Goal: Task Accomplishment & Management: Use online tool/utility

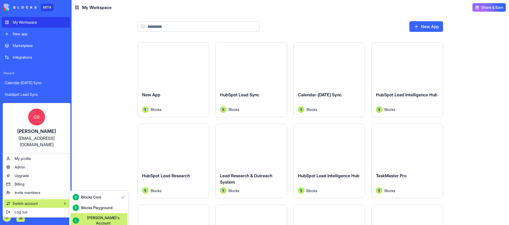
click at [93, 218] on div "Lior's Account" at bounding box center [103, 220] width 44 height 11
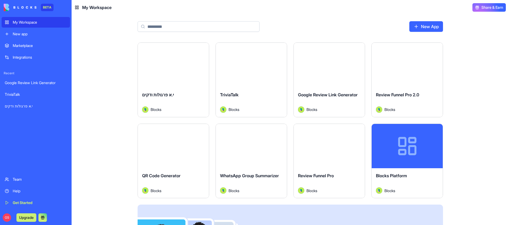
click at [404, 147] on button "Launch" at bounding box center [408, 146] width 40 height 11
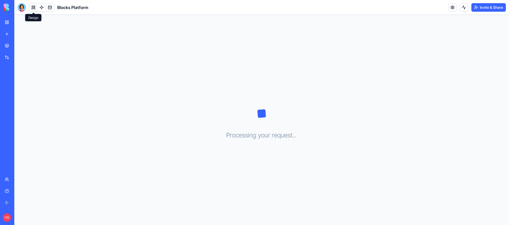
click at [33, 5] on button at bounding box center [33, 7] width 8 height 8
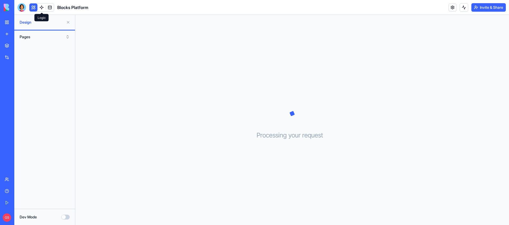
click at [43, 6] on link at bounding box center [42, 7] width 8 height 8
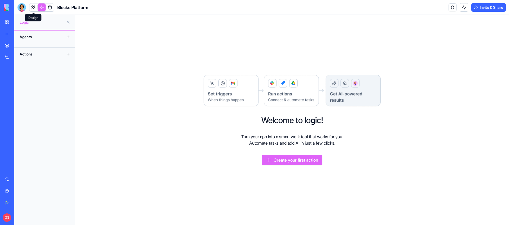
click at [31, 6] on link at bounding box center [33, 7] width 8 height 8
click at [31, 7] on link at bounding box center [33, 7] width 8 height 8
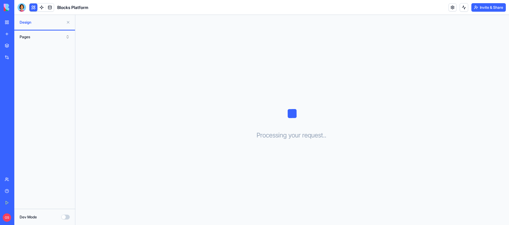
click at [8, 22] on link "My Workspace" at bounding box center [12, 22] width 21 height 11
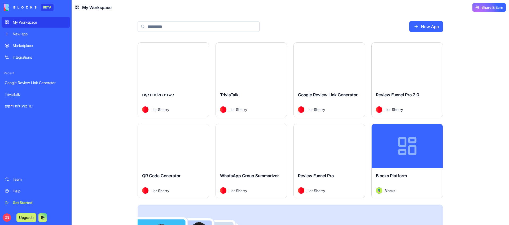
click at [330, 65] on button "Launch" at bounding box center [330, 65] width 40 height 11
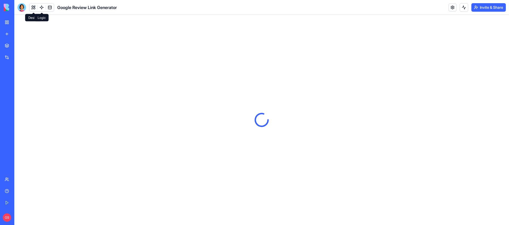
click at [42, 5] on link at bounding box center [42, 7] width 8 height 8
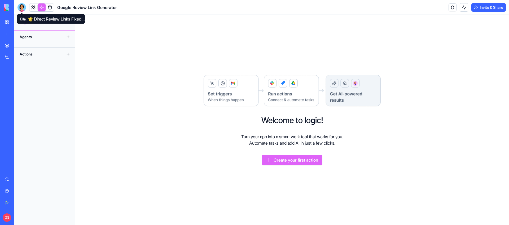
click at [16, 21] on div "Logic" at bounding box center [44, 22] width 61 height 15
click at [6, 23] on link "My Workspace" at bounding box center [12, 22] width 21 height 11
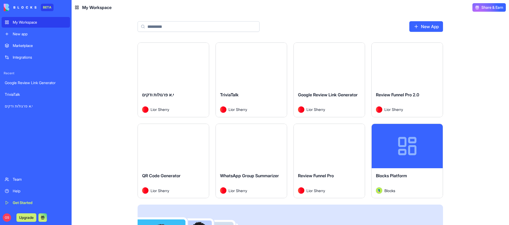
click at [415, 66] on button "Launch" at bounding box center [408, 65] width 40 height 11
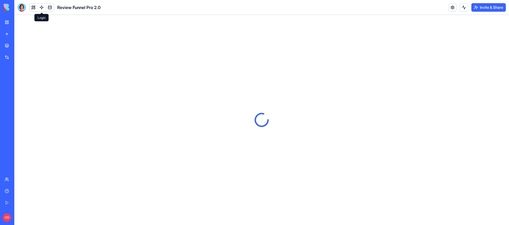
click at [42, 4] on link at bounding box center [42, 7] width 8 height 8
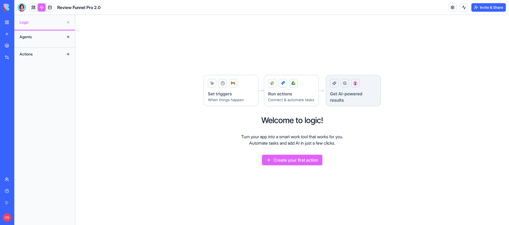
click at [5, 20] on link "My Workspace" at bounding box center [12, 22] width 21 height 11
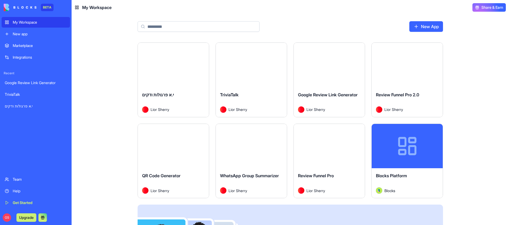
click at [330, 148] on button "Launch" at bounding box center [330, 146] width 40 height 11
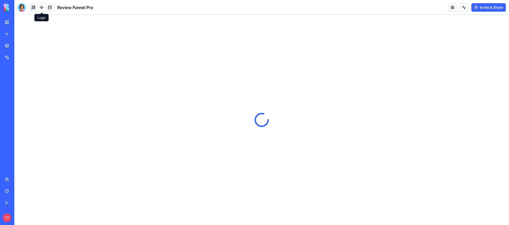
click at [41, 7] on link at bounding box center [42, 7] width 8 height 8
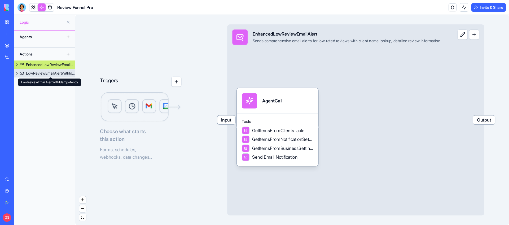
click at [41, 73] on div "LowReviewEmailAlertWithIdempotency" at bounding box center [50, 73] width 49 height 5
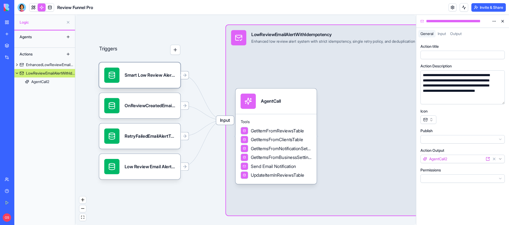
click at [154, 82] on div "Smart Low Review Alert SystemTrigger" at bounding box center [150, 75] width 51 height 15
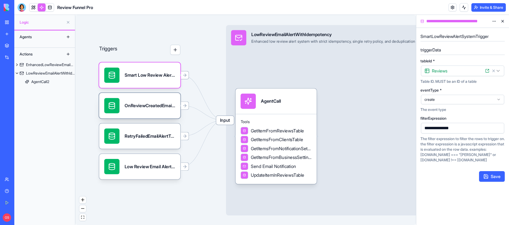
click at [174, 113] on div "OnReviewCreatedEmailAlertTrigger" at bounding box center [139, 105] width 81 height 25
click at [151, 140] on div "RetryFailedEmailAlertTrigger" at bounding box center [150, 135] width 51 height 15
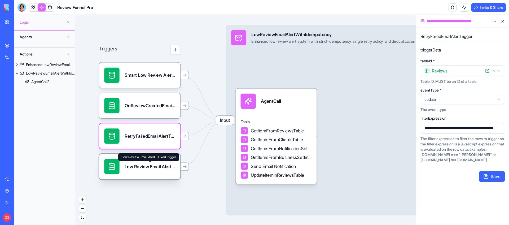
click at [149, 167] on div "Low Review Email Alert - FixedTrigger" at bounding box center [150, 166] width 51 height 6
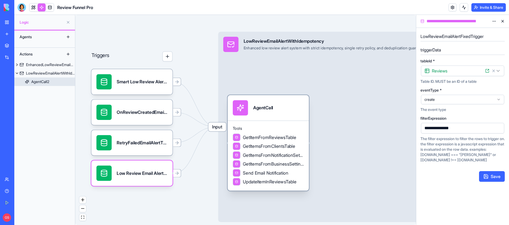
click at [290, 111] on div "AgentCall" at bounding box center [268, 107] width 71 height 15
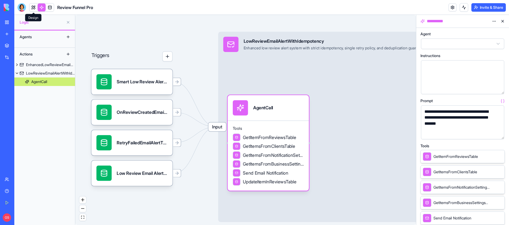
click at [33, 5] on link at bounding box center [33, 7] width 8 height 8
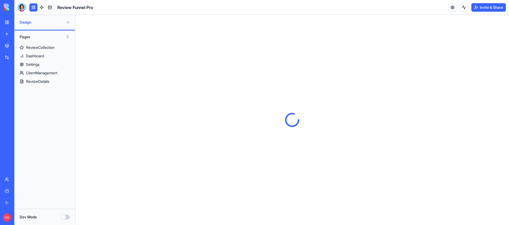
click at [5, 24] on link "My Workspace" at bounding box center [12, 22] width 21 height 11
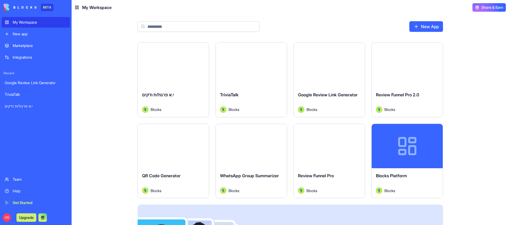
click at [409, 68] on button "Launch" at bounding box center [408, 65] width 40 height 11
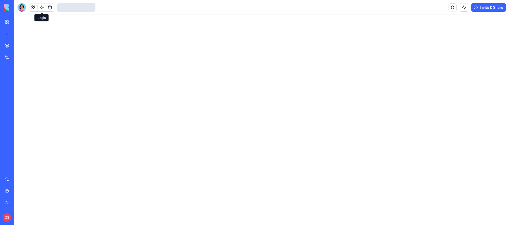
click at [39, 7] on link at bounding box center [42, 7] width 8 height 8
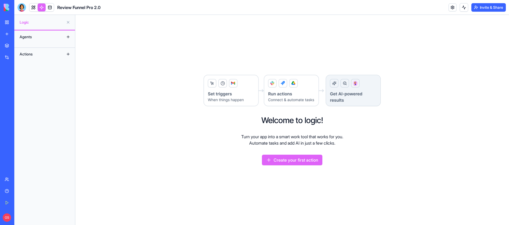
click at [8, 22] on link "My Workspace" at bounding box center [12, 22] width 21 height 11
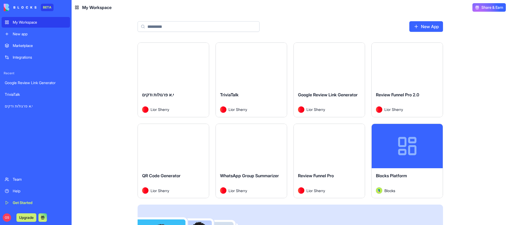
click at [323, 147] on button "Launch" at bounding box center [330, 146] width 40 height 11
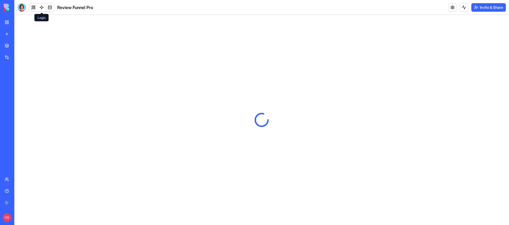
click at [42, 7] on link at bounding box center [42, 7] width 8 height 8
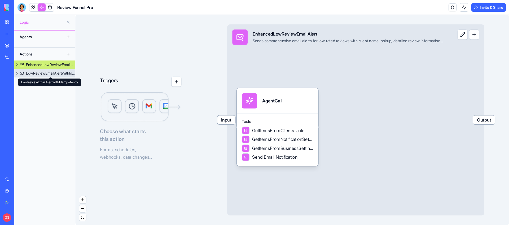
click at [48, 75] on div "LowReviewEmailAlertWithIdempotency" at bounding box center [50, 73] width 49 height 5
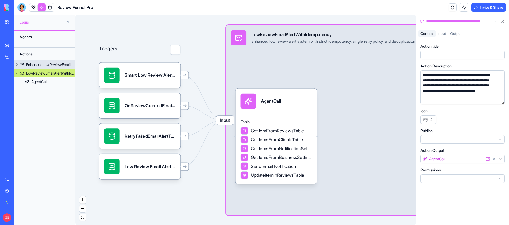
click at [46, 61] on link "EnhancedLowReviewEmailAlert" at bounding box center [44, 64] width 61 height 8
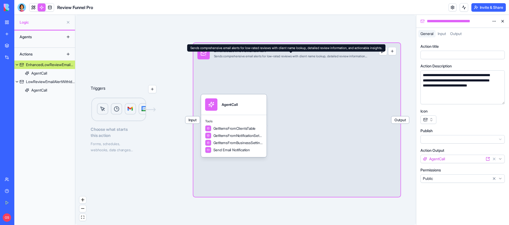
click at [374, 57] on div "Input EnhancedLowReviewEmailAlert Sends comprehensive email alerts for low-rate…" at bounding box center [296, 120] width 207 height 154
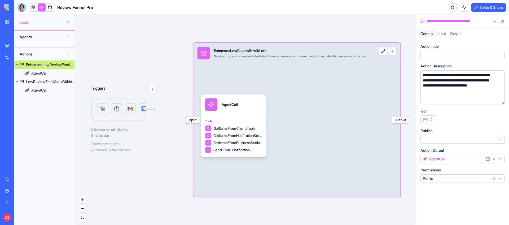
click at [496, 20] on html "**********" at bounding box center [254, 112] width 509 height 225
click at [485, 30] on div "State" at bounding box center [481, 32] width 31 height 8
click at [52, 82] on div "LowReviewEmailAlertWithIdempotency" at bounding box center [50, 81] width 49 height 5
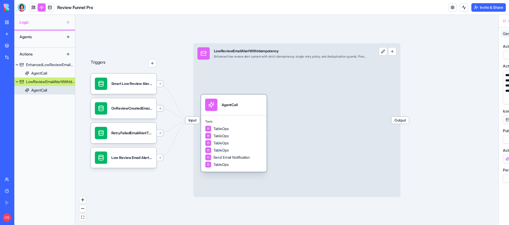
click at [52, 91] on link "AgentCall" at bounding box center [44, 90] width 61 height 8
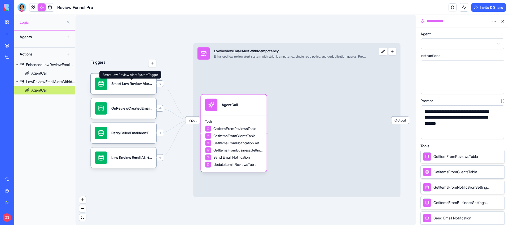
click at [141, 85] on div "Smart Low Review Alert SystemTrigger" at bounding box center [131, 83] width 41 height 5
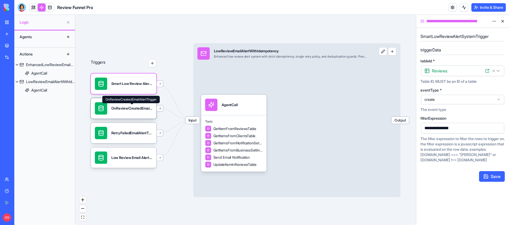
click at [131, 109] on div "OnReviewCreatedEmailAlertTrigger" at bounding box center [131, 108] width 41 height 5
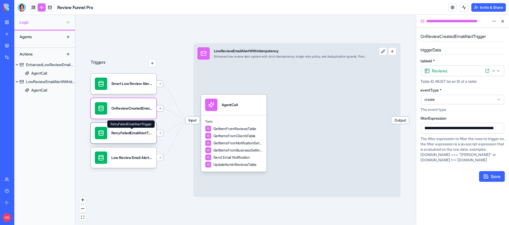
click at [142, 132] on div "RetryFailedEmailAlertTrigger" at bounding box center [131, 133] width 41 height 5
click at [136, 164] on div "Low Review Email Alert - FixedTrigger" at bounding box center [124, 157] width 66 height 20
click at [131, 130] on span at bounding box center [132, 129] width 3 height 3
click at [127, 117] on div "OnReviewCreatedEmailAlertTrigger" at bounding box center [124, 108] width 66 height 20
click at [134, 82] on div "Smart Low Review Alert SystemTrigger" at bounding box center [131, 83] width 41 height 5
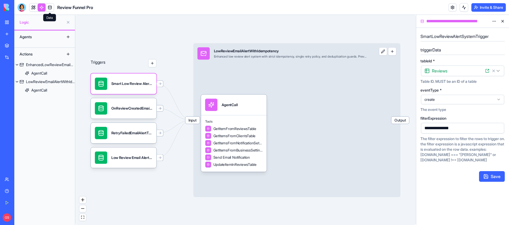
click at [51, 3] on link at bounding box center [50, 7] width 8 height 8
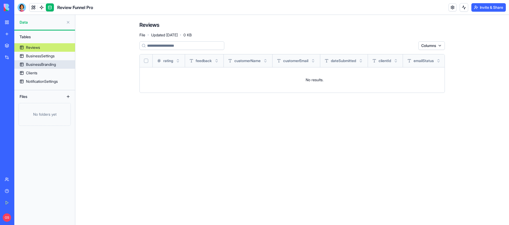
click at [50, 54] on div "BusinessSettings" at bounding box center [40, 55] width 29 height 5
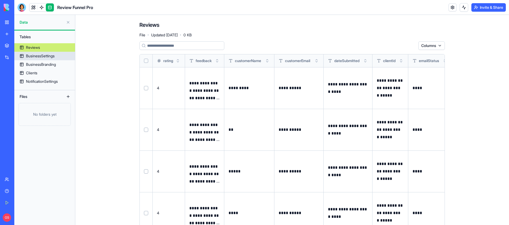
click at [40, 54] on div "BusinessSettings" at bounding box center [40, 55] width 29 height 5
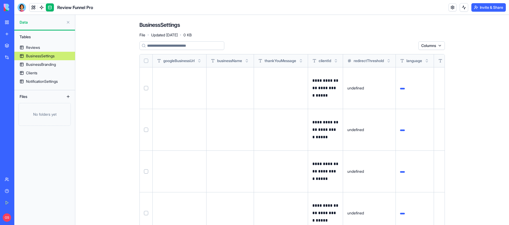
click at [42, 7] on link at bounding box center [42, 7] width 8 height 8
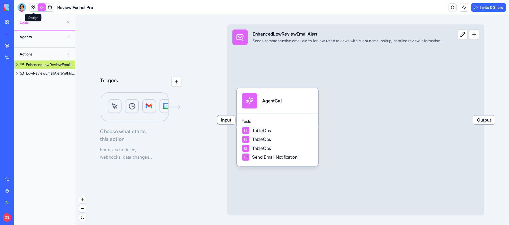
click at [31, 7] on link at bounding box center [33, 7] width 8 height 8
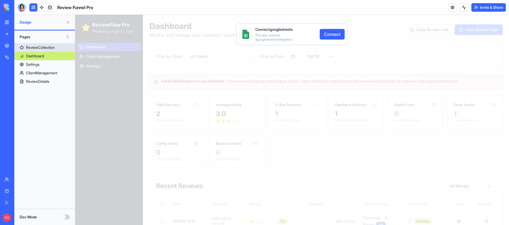
click at [49, 47] on div "ReviewCollection" at bounding box center [40, 47] width 29 height 5
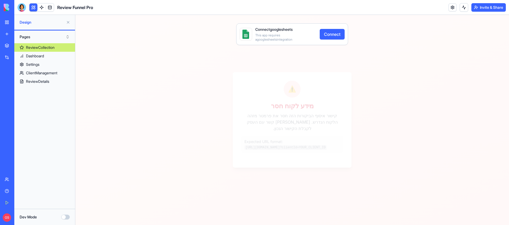
click at [66, 217] on button "Dev Mode" at bounding box center [65, 217] width 8 height 5
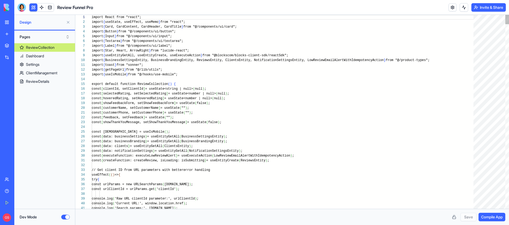
scroll to position [38, 0]
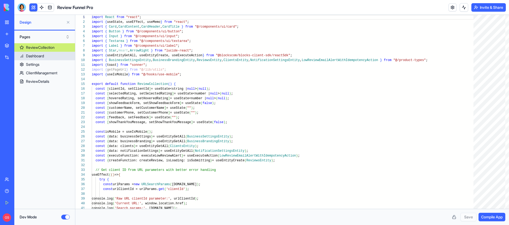
click at [35, 53] on div "Dashboard" at bounding box center [35, 55] width 18 height 5
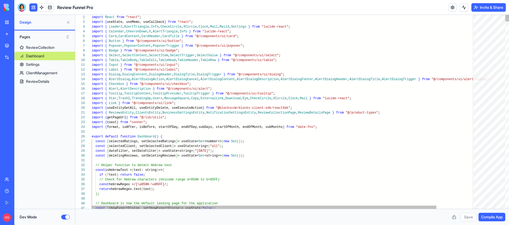
scroll to position [10, 0]
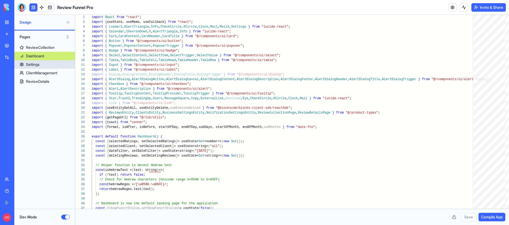
click at [38, 66] on div "Settings" at bounding box center [33, 64] width 14 height 5
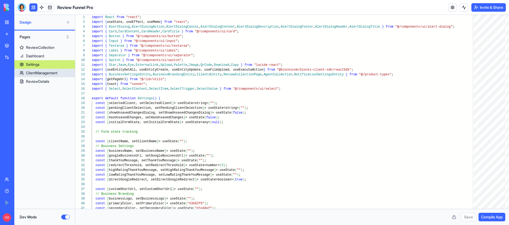
click at [40, 74] on div "ClientManagement" at bounding box center [41, 72] width 31 height 5
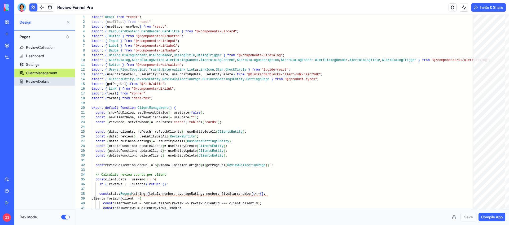
click at [47, 81] on div "ReviewDetails" at bounding box center [37, 81] width 23 height 5
type textarea "** *"
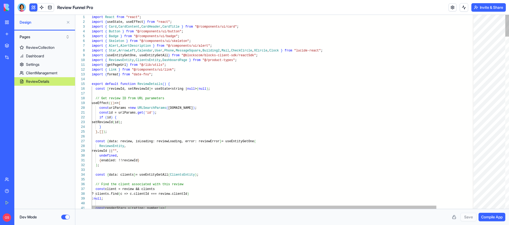
scroll to position [9, 0]
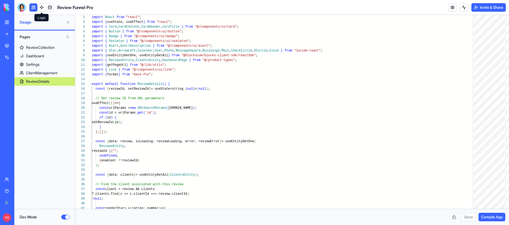
click at [42, 3] on link at bounding box center [42, 7] width 8 height 8
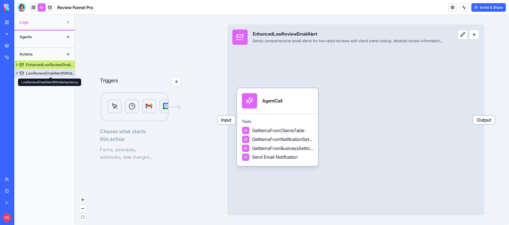
click at [47, 73] on div "LowReviewEmailAlertWithIdempotency" at bounding box center [50, 73] width 49 height 5
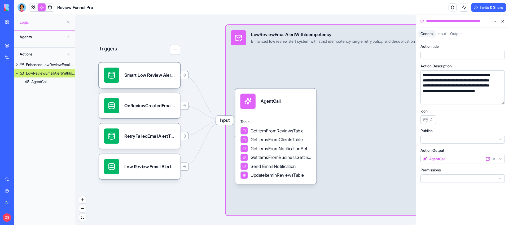
click at [153, 82] on div "Smart Low Review Alert SystemTrigger" at bounding box center [149, 75] width 51 height 15
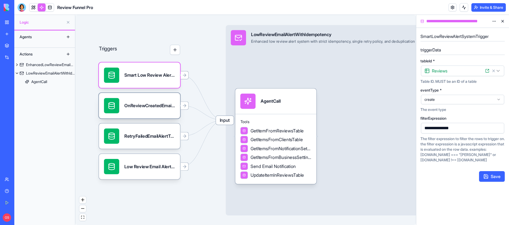
click at [150, 111] on div "OnReviewCreatedEmailAlertTrigger" at bounding box center [149, 105] width 51 height 15
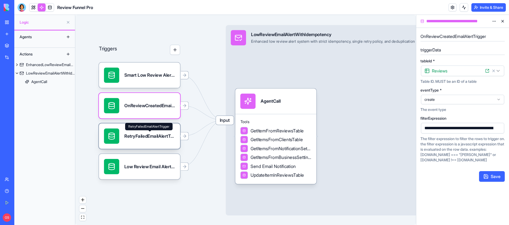
click at [145, 133] on div "RetryFailedEmailAlertTrigger" at bounding box center [149, 136] width 51 height 6
click at [139, 161] on div "Low Review Email Alert - FixedTrigger" at bounding box center [149, 166] width 51 height 15
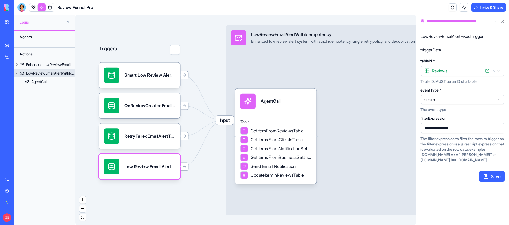
click at [224, 119] on span "Input" at bounding box center [225, 120] width 18 height 9
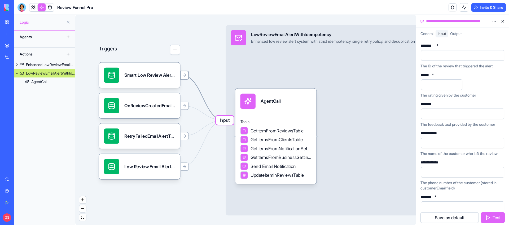
click at [183, 74] on icon at bounding box center [184, 75] width 5 height 5
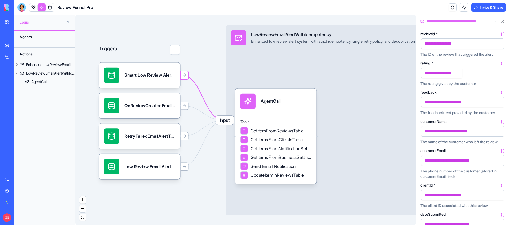
scroll to position [51, 0]
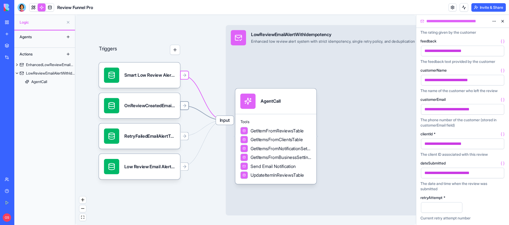
click at [186, 106] on icon at bounding box center [184, 105] width 5 height 5
click at [185, 135] on icon at bounding box center [184, 135] width 5 height 5
click at [185, 168] on icon at bounding box center [184, 166] width 5 height 5
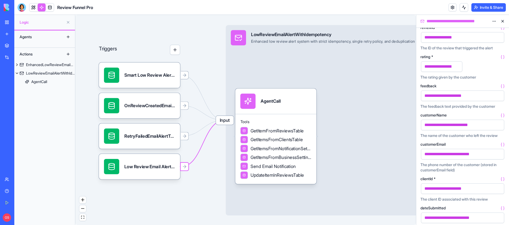
scroll to position [0, 0]
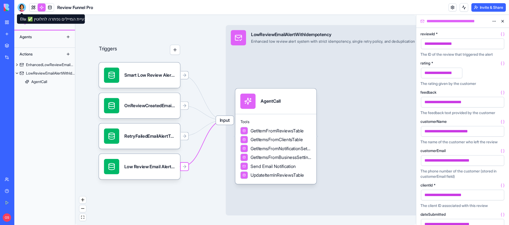
click at [24, 5] on div at bounding box center [22, 7] width 8 height 8
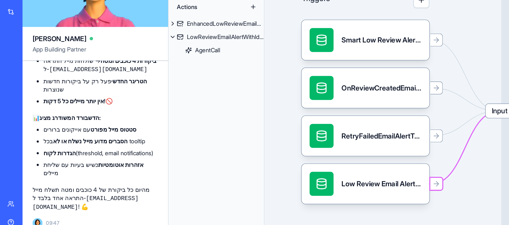
scroll to position [35944, 0]
drag, startPoint x: 95, startPoint y: 154, endPoint x: 21, endPoint y: 163, distance: 74.8
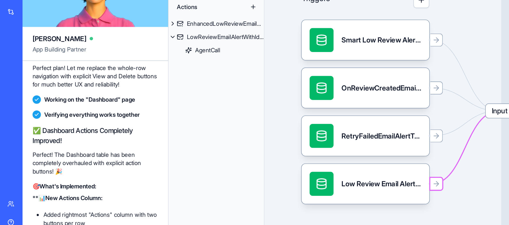
scroll to position [31984, 0]
